Goal: Obtain resource: Download file/media

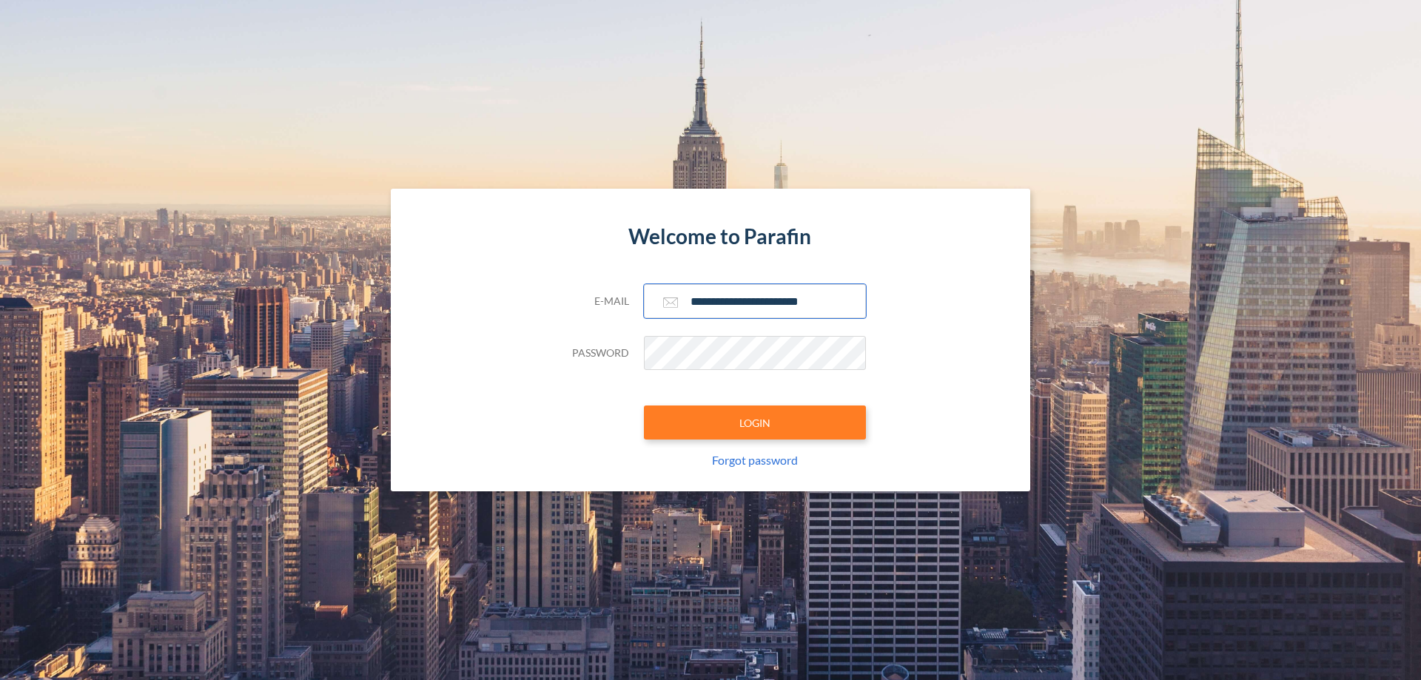
type input "**********"
click at [755, 423] on button "LOGIN" at bounding box center [755, 423] width 222 height 34
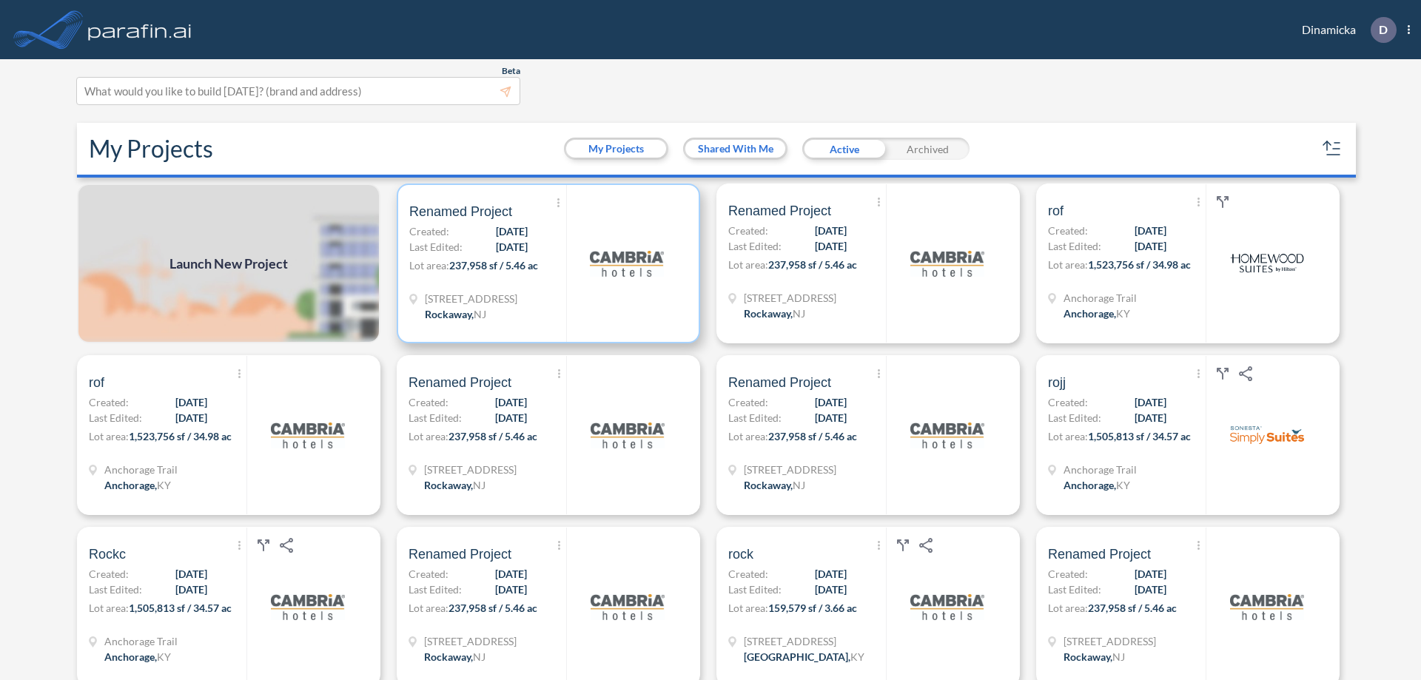
scroll to position [4, 0]
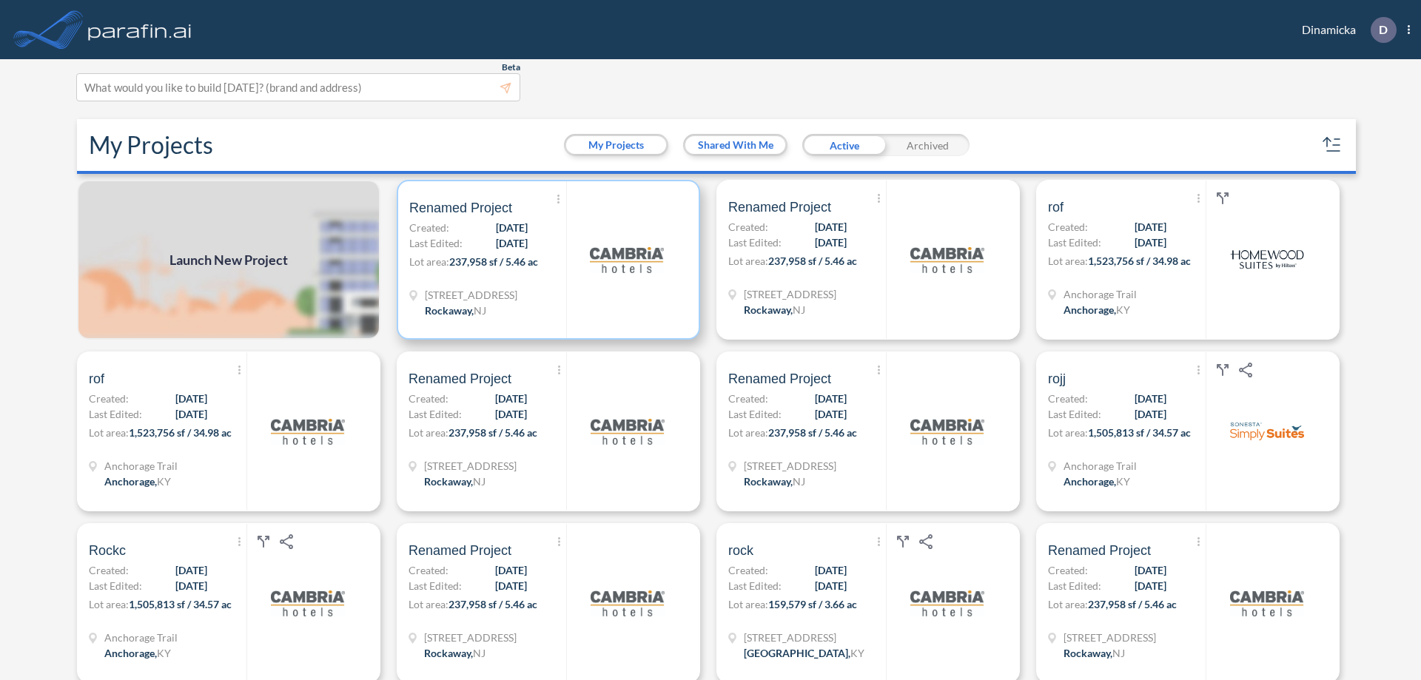
click at [545, 260] on p "Lot area: 237,958 sf / 5.46 ac" at bounding box center [487, 264] width 157 height 21
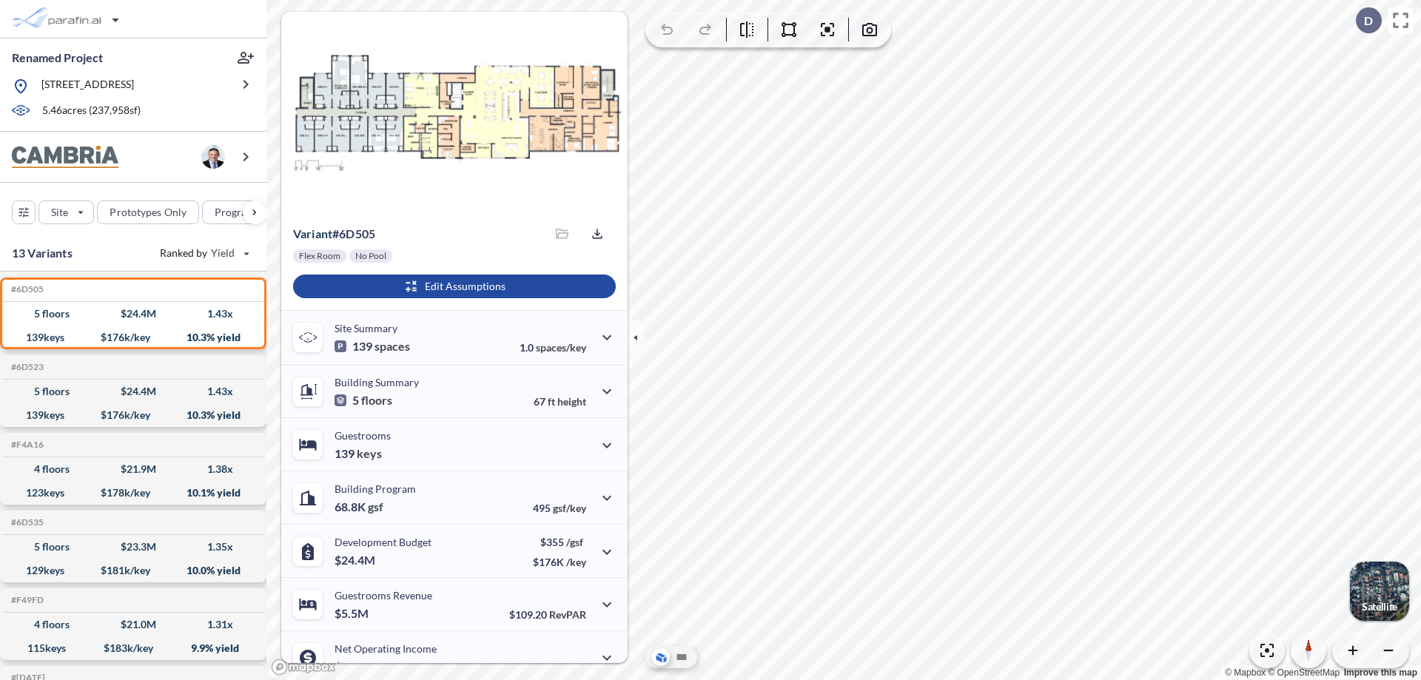
scroll to position [75, 0]
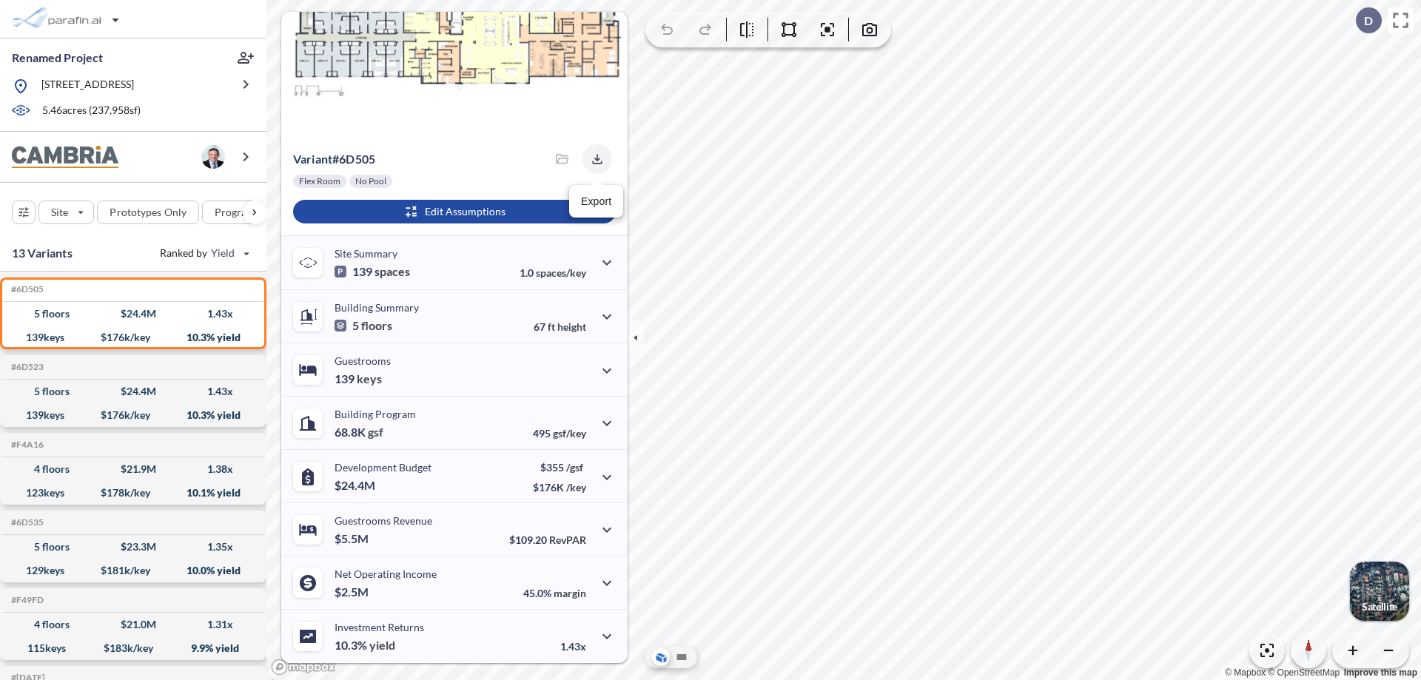
click at [593, 159] on icon "button" at bounding box center [597, 159] width 10 height 10
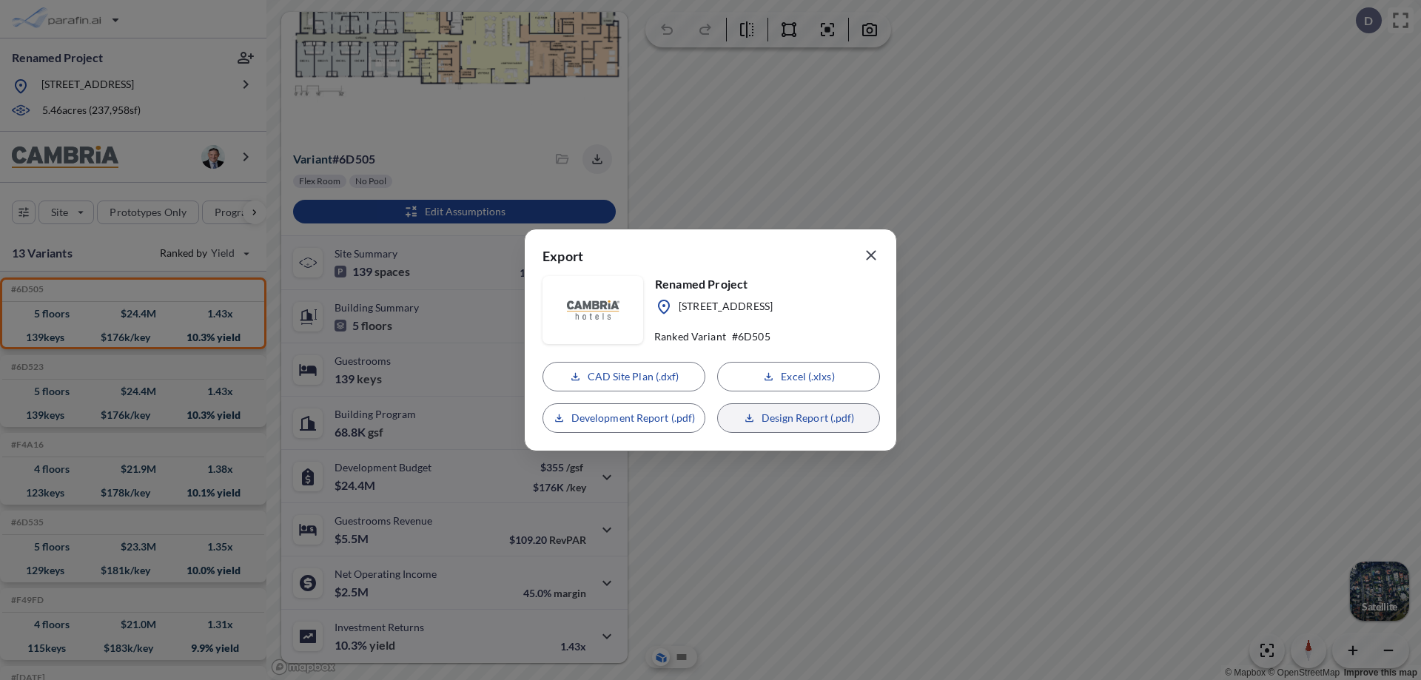
click at [799, 418] on p "Design Report (.pdf)" at bounding box center [808, 418] width 93 height 15
